Goal: Task Accomplishment & Management: Manage account settings

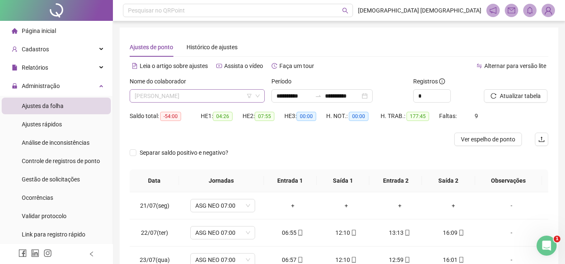
click at [229, 94] on span "[PERSON_NAME]" at bounding box center [197, 96] width 125 height 13
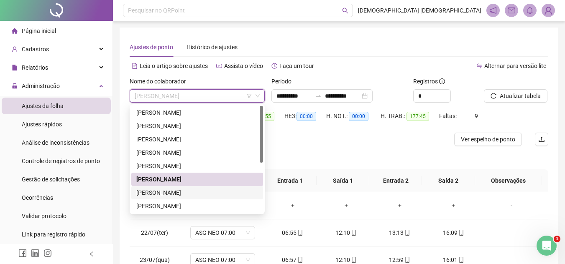
click at [193, 193] on div "[PERSON_NAME]" at bounding box center [197, 192] width 122 height 9
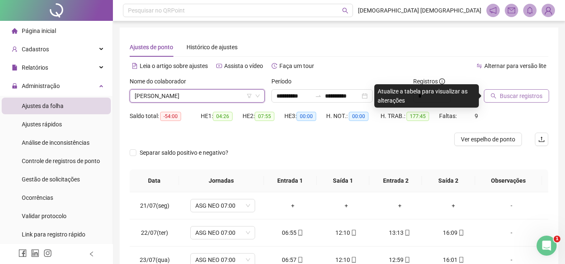
click at [498, 97] on button "Buscar registros" at bounding box center [515, 95] width 65 height 13
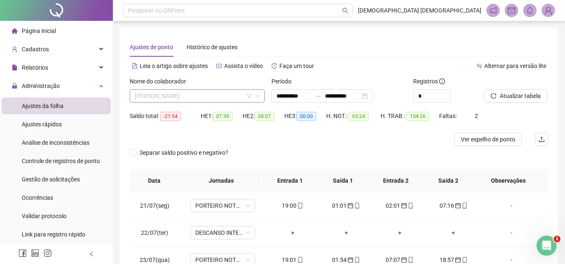
click at [232, 95] on span "[PERSON_NAME]" at bounding box center [197, 96] width 125 height 13
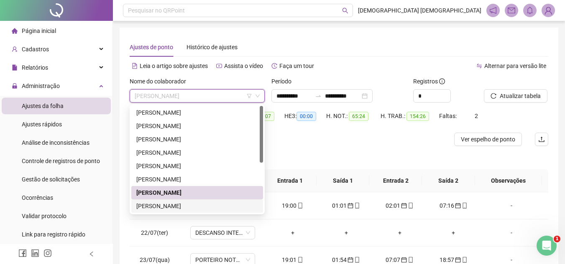
click at [200, 205] on div "[PERSON_NAME]" at bounding box center [197, 206] width 122 height 9
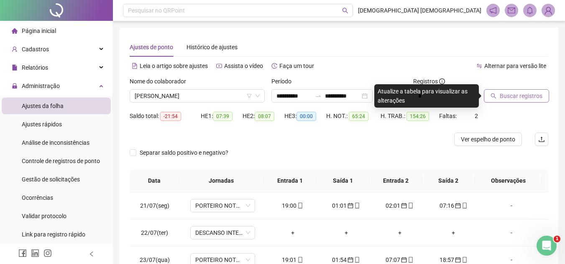
click at [526, 95] on span "Buscar registros" at bounding box center [520, 96] width 43 height 9
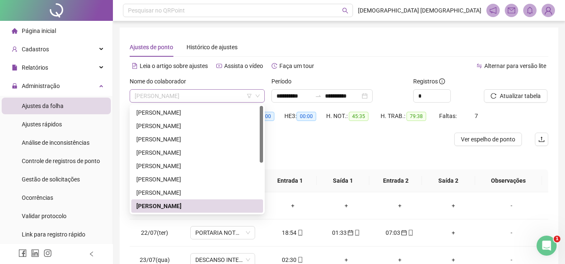
click at [233, 93] on span "[PERSON_NAME]" at bounding box center [197, 96] width 125 height 13
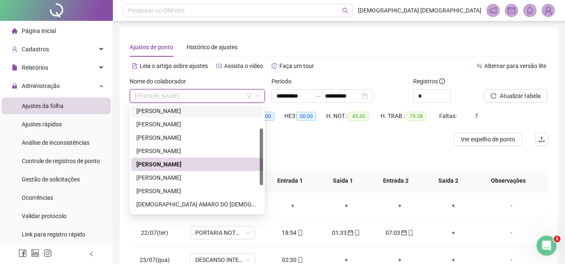
scroll to position [84, 0]
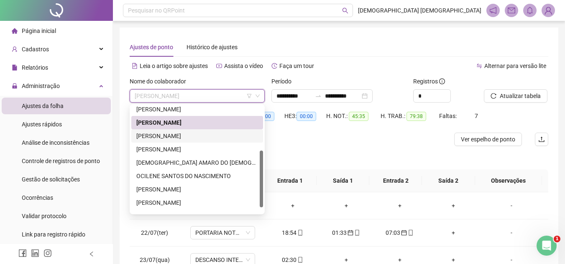
click at [206, 135] on div "[PERSON_NAME]" at bounding box center [197, 136] width 122 height 9
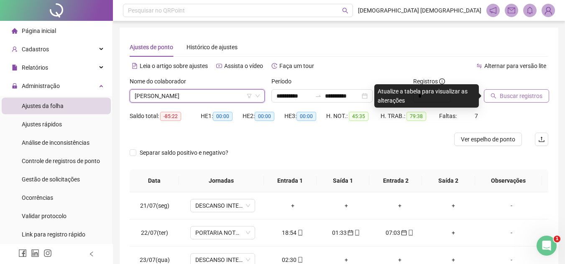
click at [508, 93] on span "Buscar registros" at bounding box center [520, 96] width 43 height 9
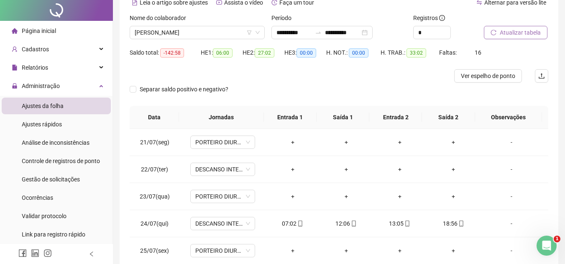
scroll to position [0, 0]
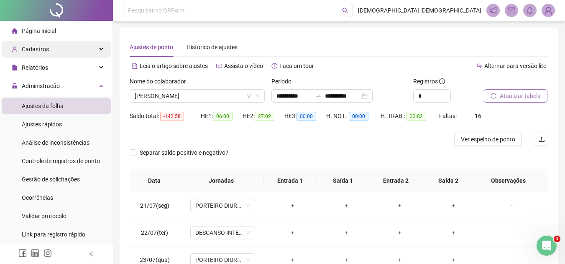
click at [79, 50] on div "Cadastros" at bounding box center [56, 49] width 109 height 17
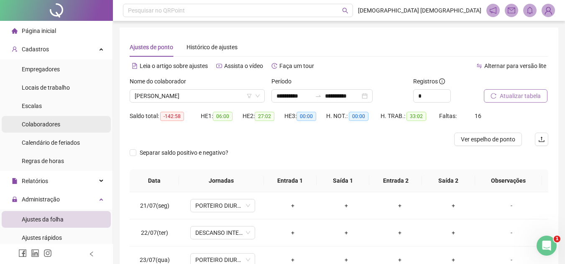
click at [74, 122] on li "Colaboradores" at bounding box center [56, 124] width 109 height 17
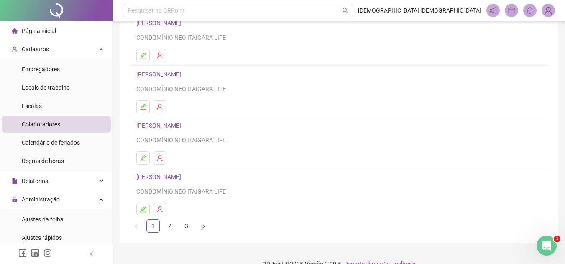
scroll to position [140, 0]
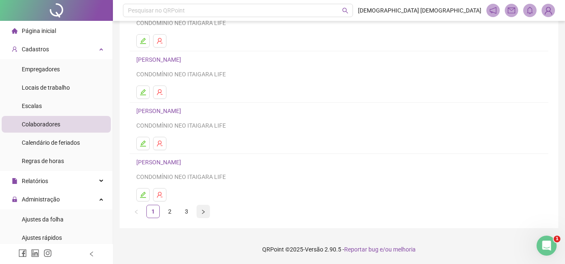
click at [199, 214] on button "button" at bounding box center [202, 211] width 13 height 13
click at [166, 109] on link "[PERSON_NAME]" at bounding box center [159, 111] width 47 height 7
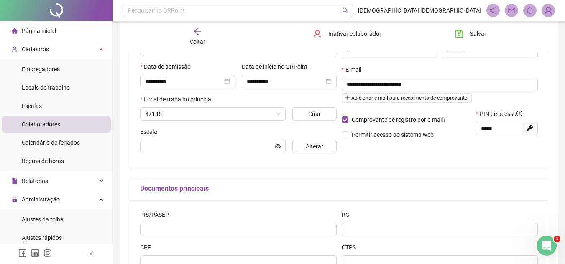
scroll to position [144, 0]
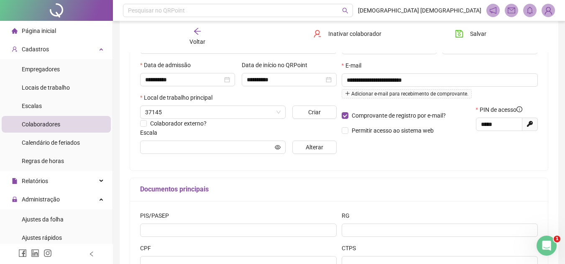
type input "**********"
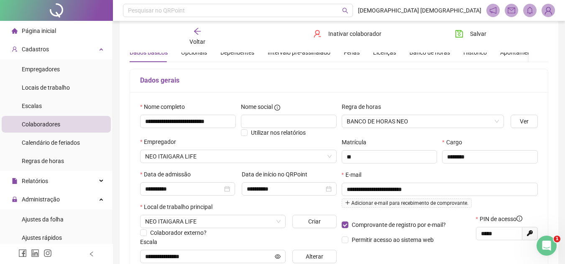
scroll to position [18, 0]
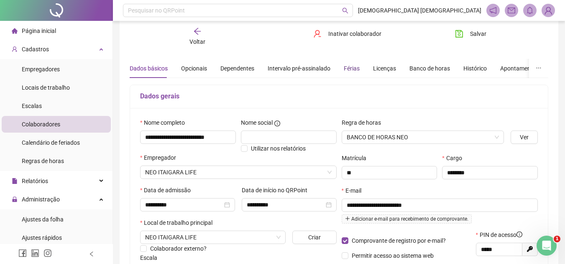
click at [348, 67] on div "Férias" at bounding box center [351, 68] width 16 height 9
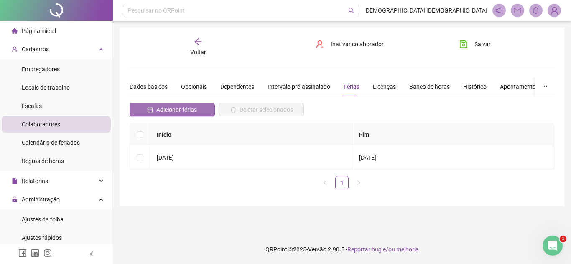
click at [188, 112] on span "Adicionar férias" at bounding box center [176, 109] width 41 height 9
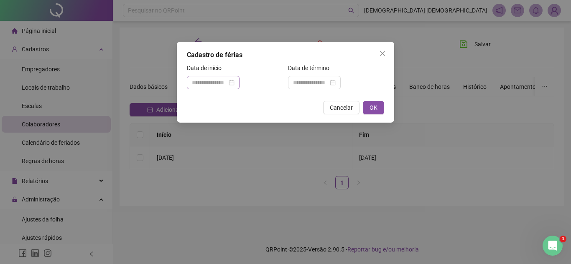
click at [234, 82] on div at bounding box center [213, 82] width 43 height 9
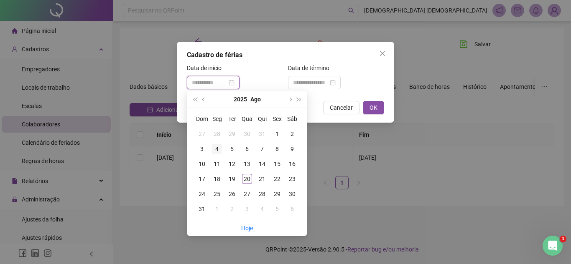
type input "**********"
click at [218, 150] on div "4" at bounding box center [217, 149] width 10 height 10
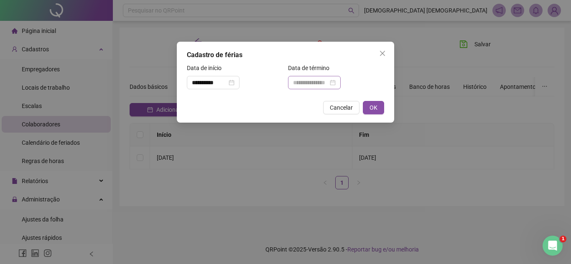
click at [336, 82] on div at bounding box center [314, 82] width 43 height 9
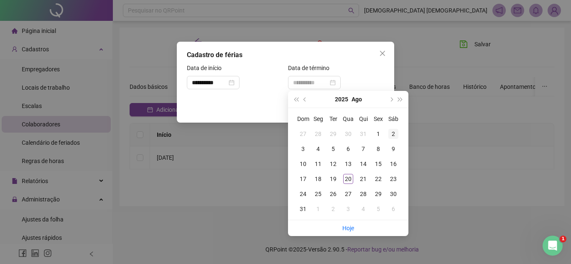
click at [394, 137] on div "2" at bounding box center [393, 134] width 10 height 10
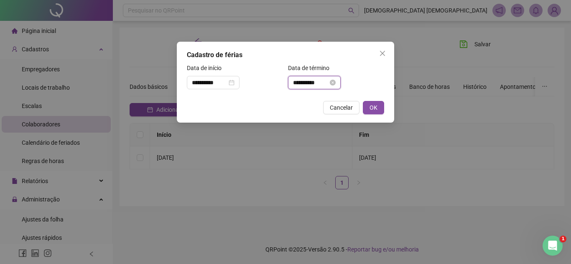
click at [307, 83] on input "**********" at bounding box center [310, 82] width 35 height 9
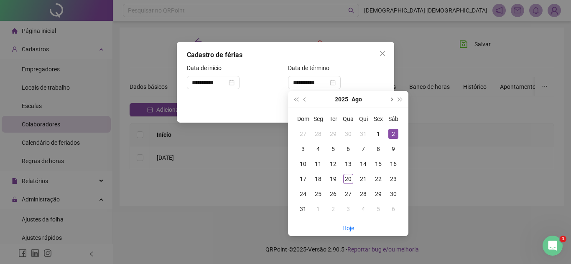
click at [393, 99] on button "next-year" at bounding box center [390, 99] width 9 height 17
click at [333, 151] on div "9" at bounding box center [333, 149] width 10 height 10
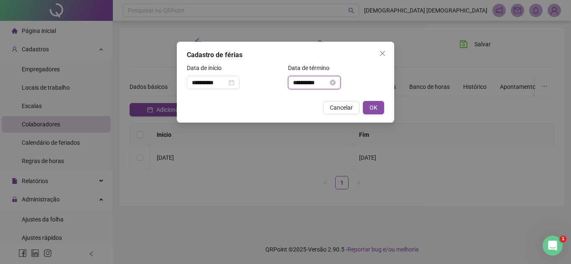
click at [298, 85] on input "**********" at bounding box center [310, 82] width 35 height 9
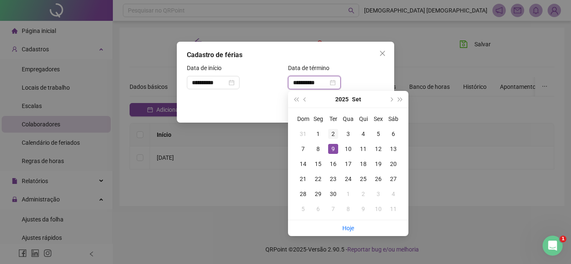
type input "**********"
click at [335, 131] on div "2" at bounding box center [333, 134] width 10 height 10
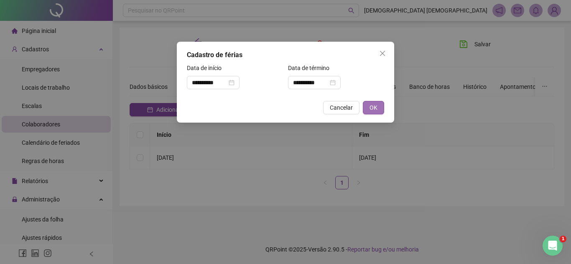
click at [377, 109] on button "OK" at bounding box center [373, 107] width 21 height 13
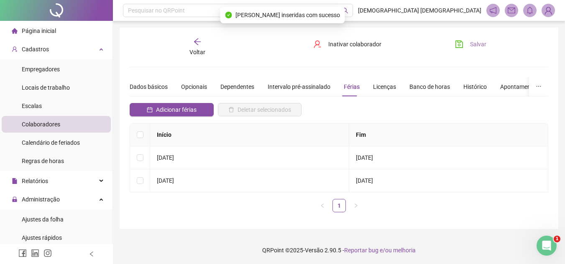
click at [476, 43] on span "Salvar" at bounding box center [478, 44] width 16 height 9
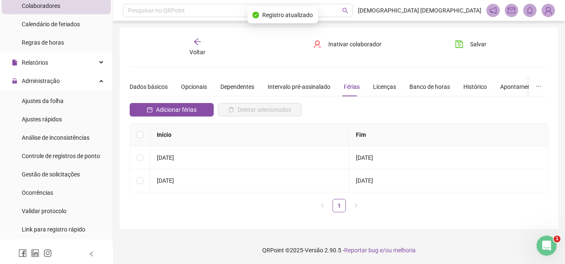
scroll to position [125, 0]
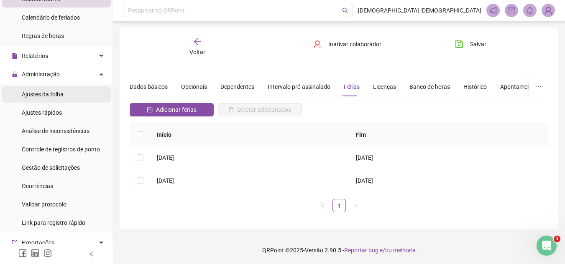
click at [75, 93] on li "Ajustes da folha" at bounding box center [56, 94] width 109 height 17
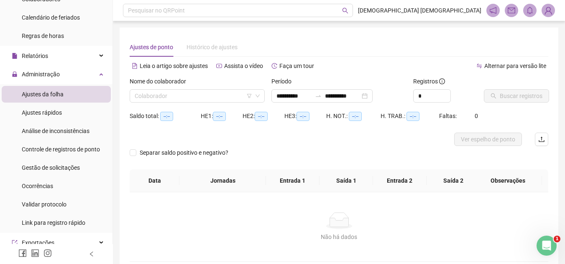
type input "**********"
click at [311, 94] on input "**********" at bounding box center [293, 96] width 35 height 9
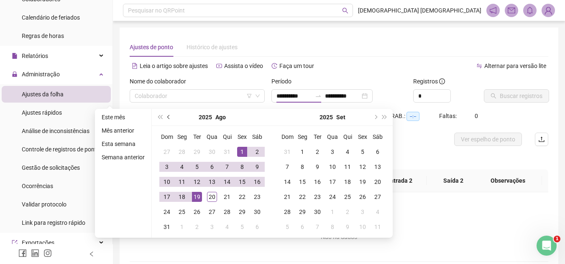
click at [168, 117] on span "prev-year" at bounding box center [169, 117] width 4 height 4
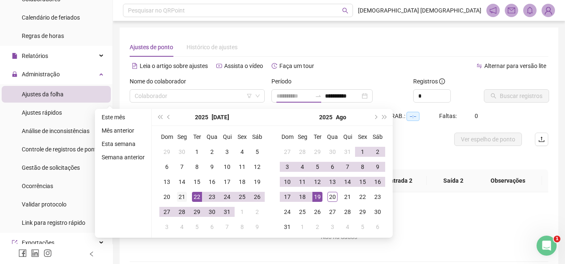
type input "**********"
click at [177, 197] on div "21" at bounding box center [182, 197] width 10 height 10
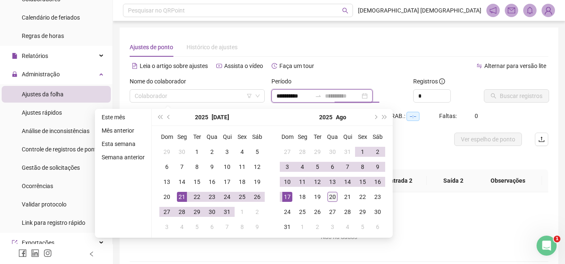
type input "**********"
click at [333, 198] on div "20" at bounding box center [332, 197] width 10 height 10
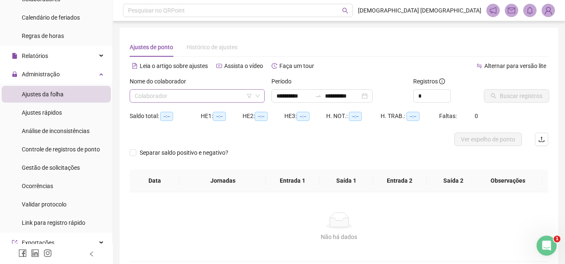
click at [206, 93] on input "search" at bounding box center [193, 96] width 117 height 13
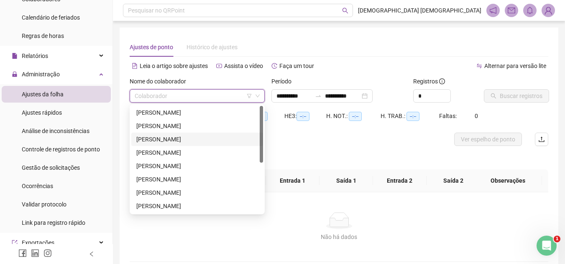
scroll to position [84, 0]
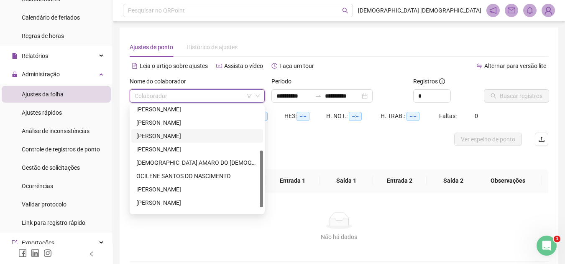
click at [187, 136] on div "[PERSON_NAME]" at bounding box center [197, 136] width 122 height 9
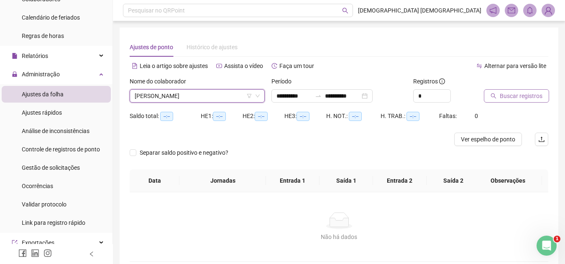
click at [527, 100] on span "Buscar registros" at bounding box center [520, 96] width 43 height 9
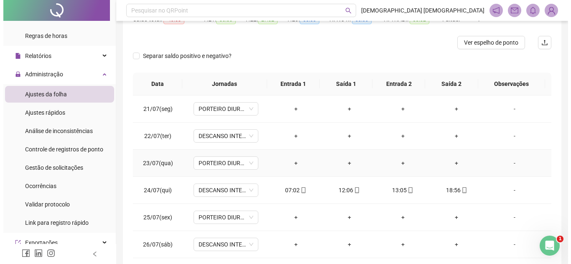
scroll to position [0, 0]
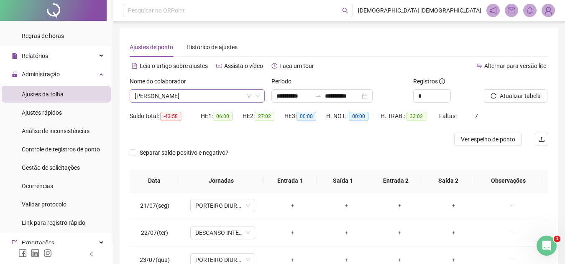
click at [224, 93] on span "[PERSON_NAME]" at bounding box center [197, 96] width 125 height 13
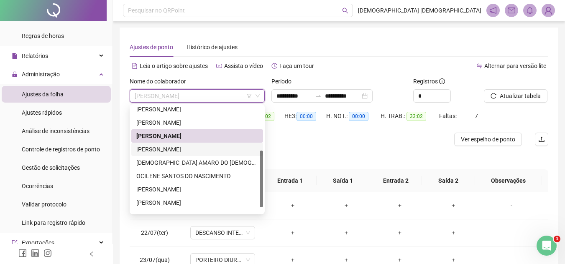
click at [209, 147] on div "[PERSON_NAME]" at bounding box center [197, 149] width 122 height 9
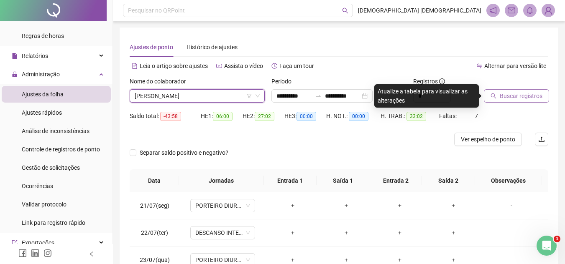
click at [532, 93] on span "Buscar registros" at bounding box center [520, 96] width 43 height 9
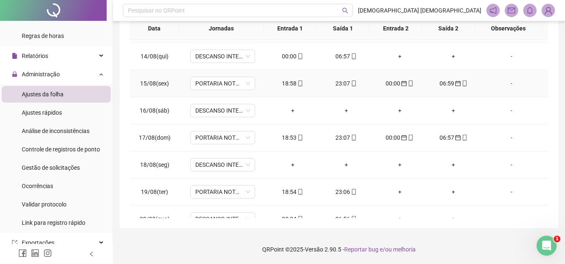
scroll to position [664, 0]
